Goal: Consume media (video, audio)

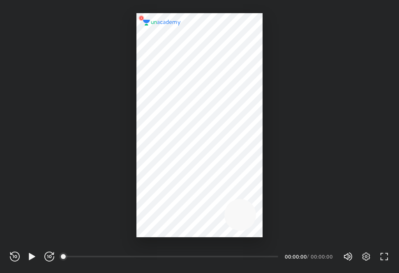
scroll to position [272, 399]
click at [167, 173] on div at bounding box center [199, 125] width 126 height 224
click at [34, 253] on icon "button" at bounding box center [32, 257] width 10 height 10
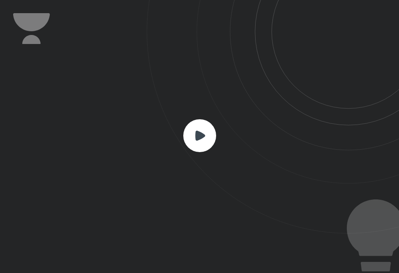
click at [196, 143] on rect at bounding box center [199, 135] width 33 height 33
click at [200, 140] on rect at bounding box center [199, 135] width 33 height 33
click at [201, 139] on rect at bounding box center [199, 135] width 33 height 33
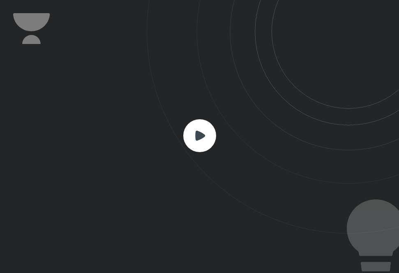
click at [201, 139] on rect at bounding box center [199, 135] width 33 height 33
click at [201, 136] on icon at bounding box center [200, 136] width 10 height 10
drag, startPoint x: 204, startPoint y: 152, endPoint x: 270, endPoint y: 145, distance: 66.5
click at [227, 151] on icon at bounding box center [273, 116] width 252 height 233
